Goal: Obtain resource: Obtain resource

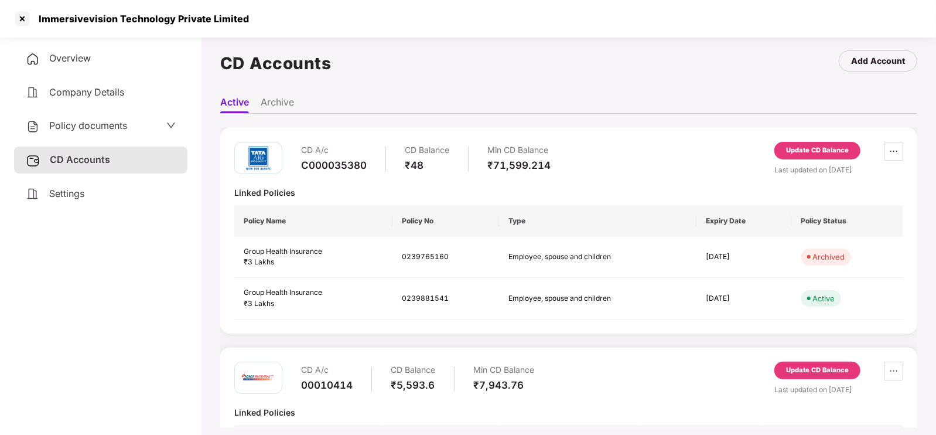
scroll to position [50, 0]
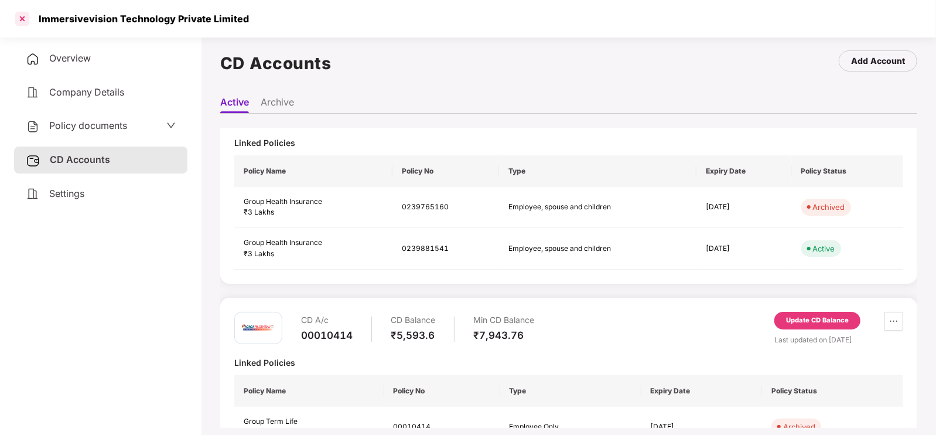
click at [14, 21] on div at bounding box center [22, 18] width 19 height 19
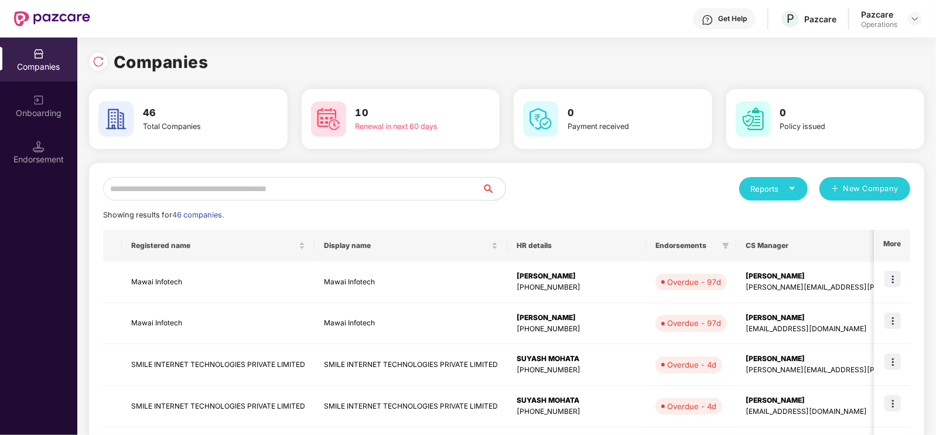
click at [214, 181] on input "text" at bounding box center [292, 188] width 379 height 23
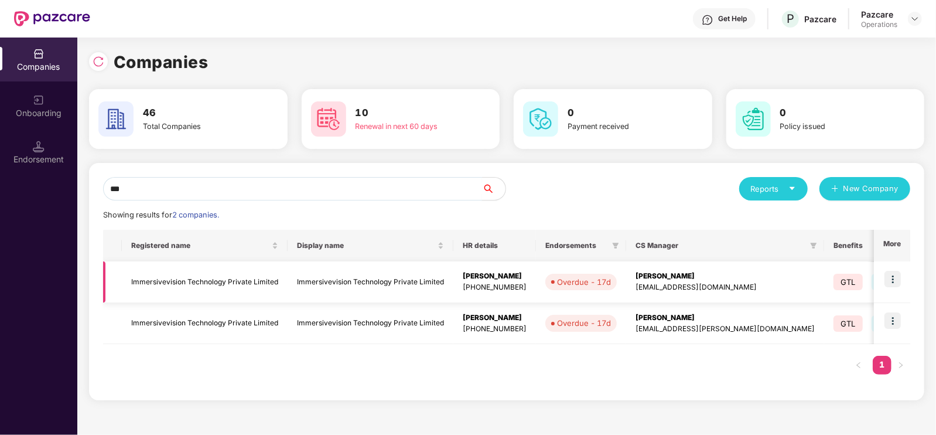
type input "***"
click at [215, 284] on td "Immersivevision Technology Private Limited" at bounding box center [205, 282] width 166 height 42
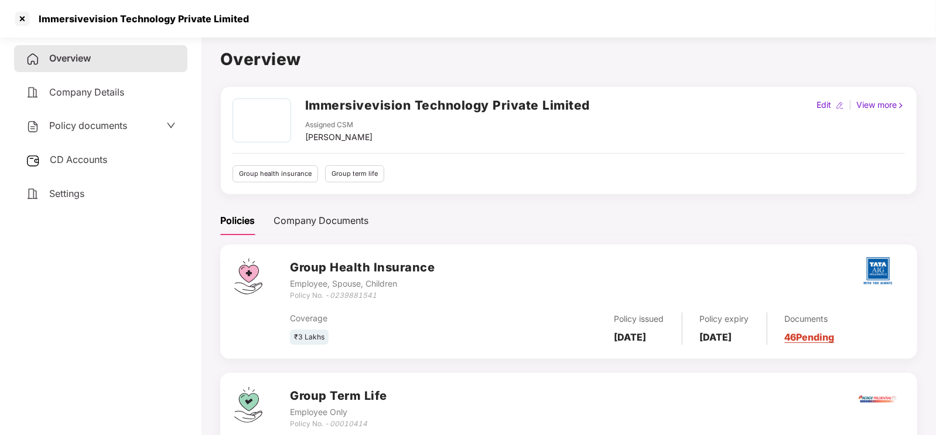
click at [113, 128] on span "Policy documents" at bounding box center [88, 126] width 78 height 12
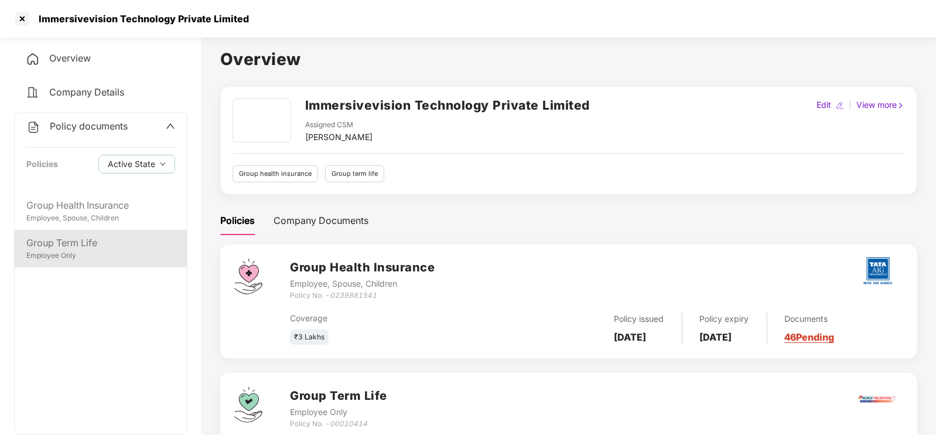
click at [98, 248] on div "Group Term Life" at bounding box center [100, 243] width 149 height 15
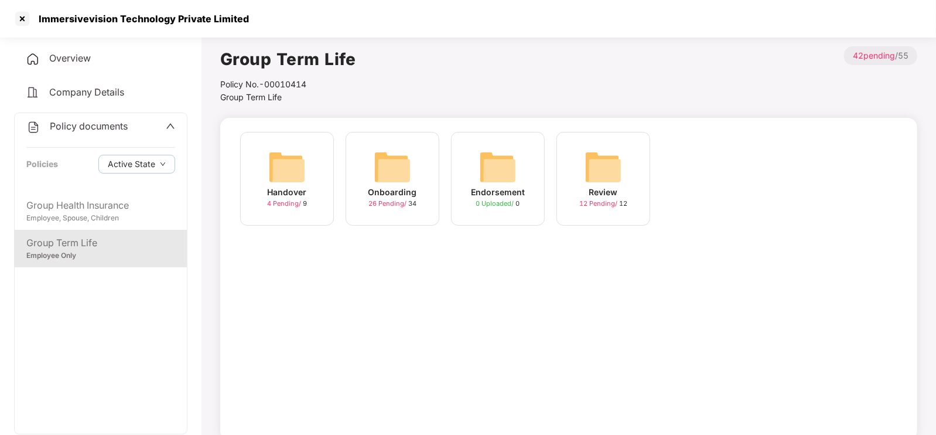
click at [406, 193] on div "Onboarding" at bounding box center [393, 192] width 49 height 13
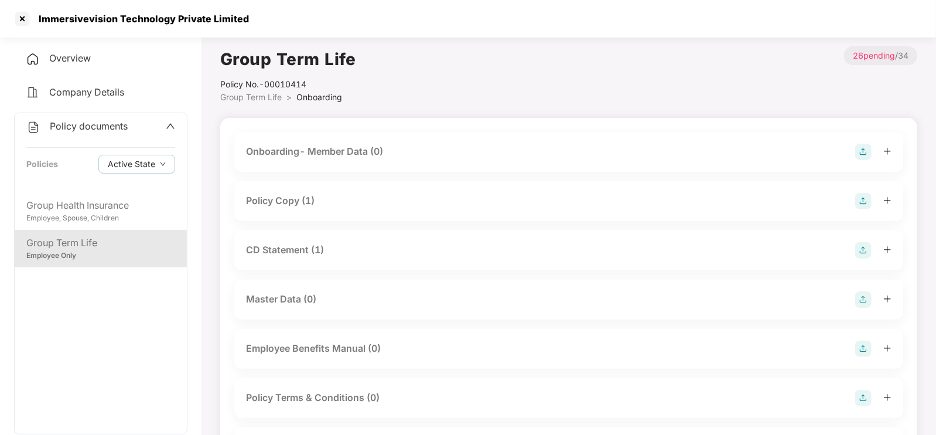
click at [391, 195] on div "Policy Copy (1)" at bounding box center [569, 201] width 646 height 16
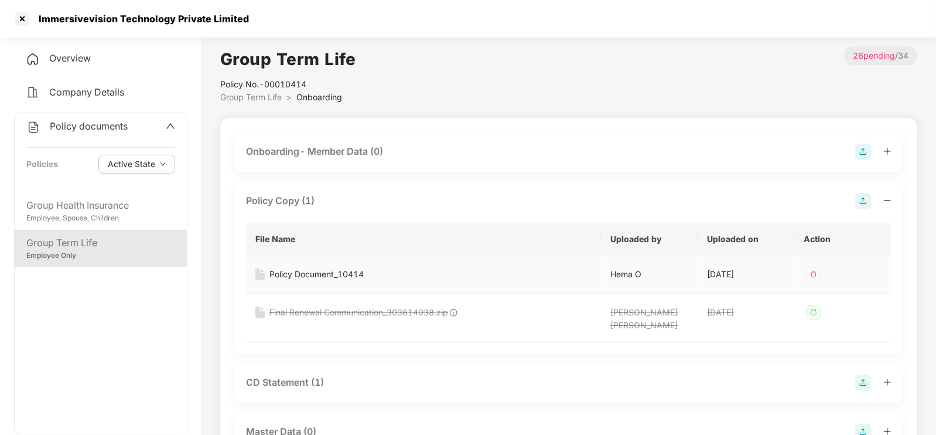
click at [326, 278] on div "Policy Document_10414" at bounding box center [317, 274] width 94 height 13
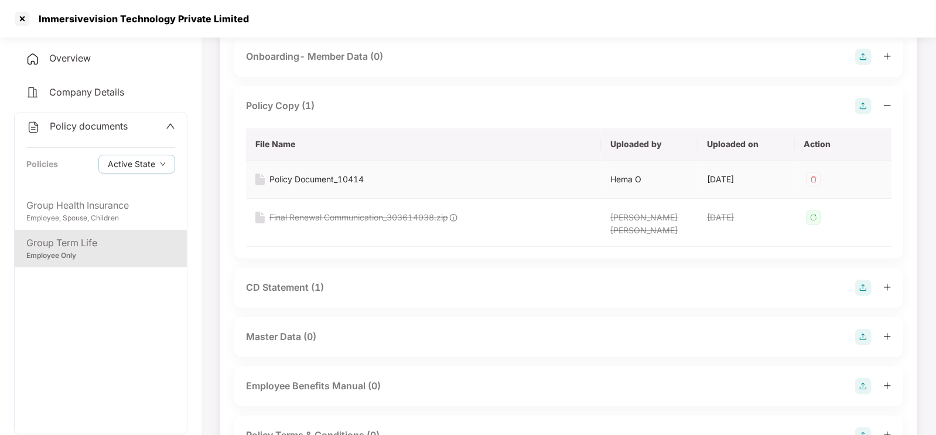
scroll to position [111, 0]
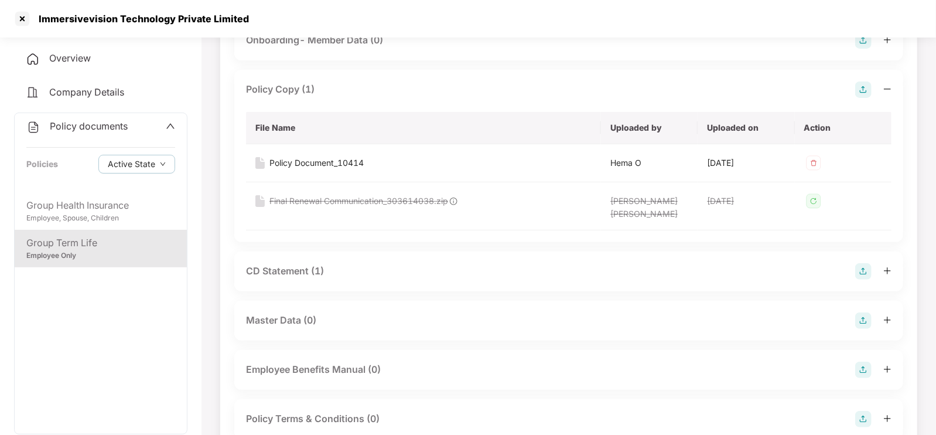
click at [326, 278] on div "CD Statement (1)" at bounding box center [569, 271] width 646 height 16
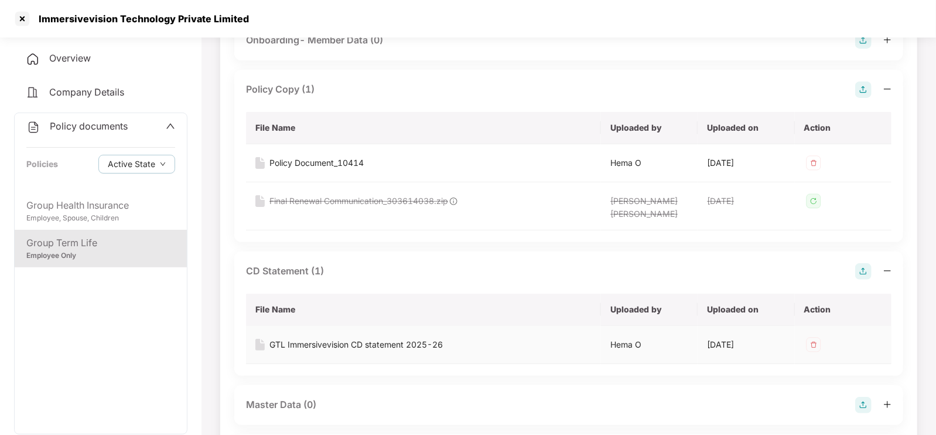
click at [321, 342] on div "GTL Immersivevision CD statement 2025-26" at bounding box center [356, 344] width 173 height 13
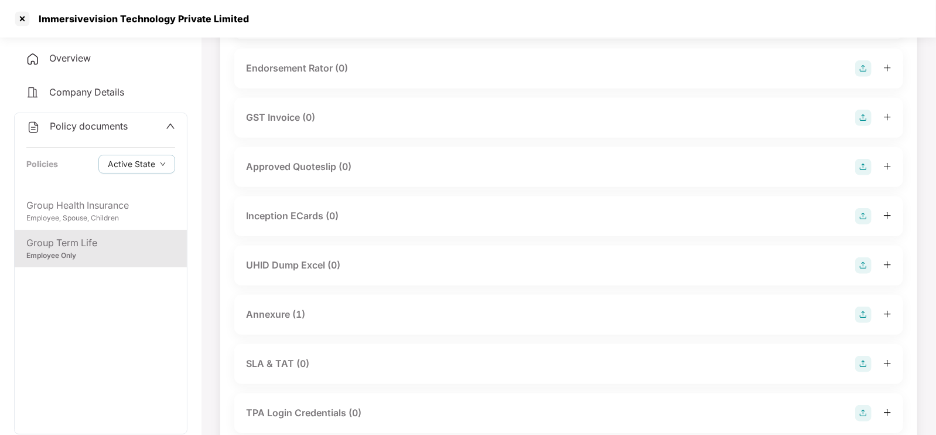
scroll to position [604, 0]
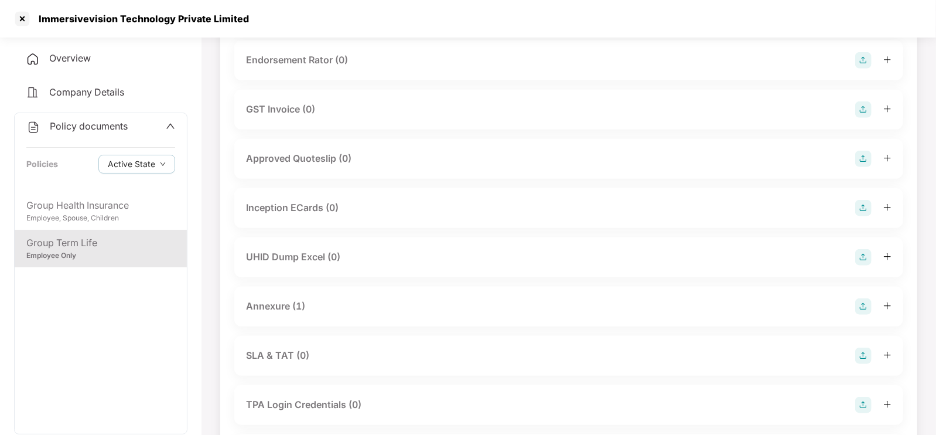
click at [298, 308] on div "Annexure (1)" at bounding box center [275, 306] width 59 height 15
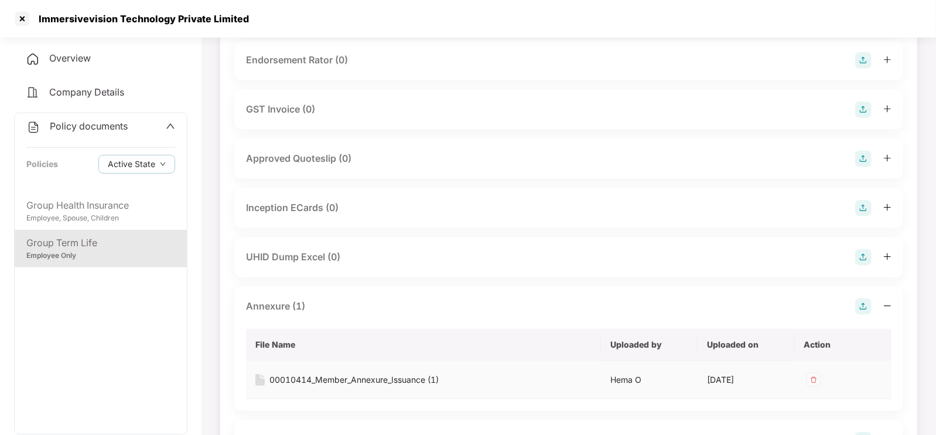
click at [328, 374] on div "00010414_Member_Annexure_Issuance (1)" at bounding box center [354, 379] width 169 height 13
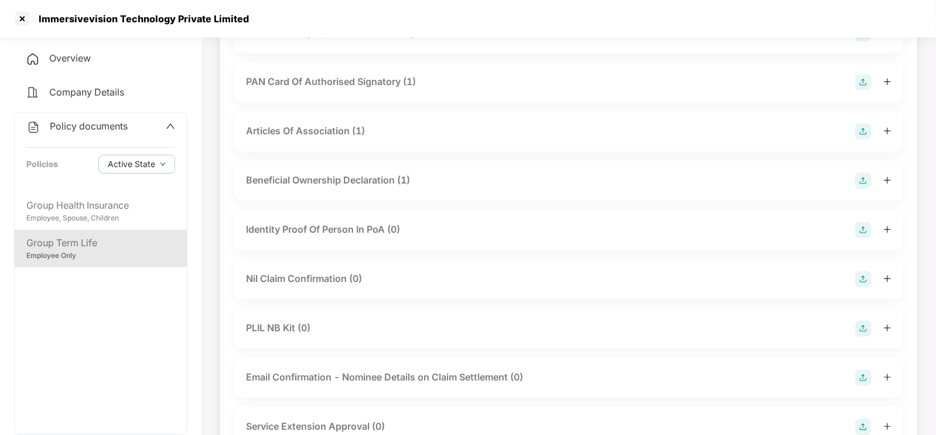
scroll to position [1699, 0]
